Goal: Obtain resource: Obtain resource

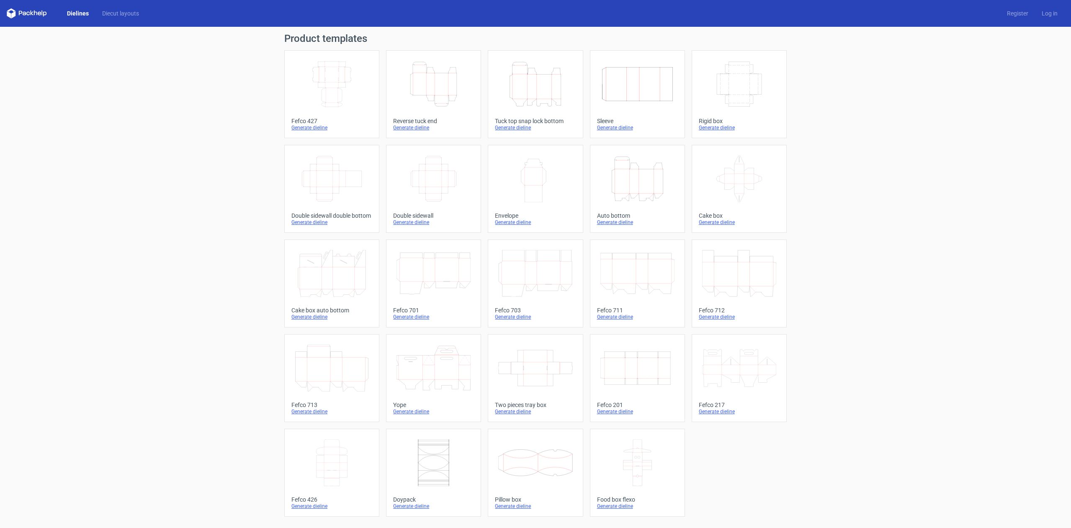
click at [340, 468] on icon at bounding box center [332, 462] width 74 height 47
